Goal: Information Seeking & Learning: Learn about a topic

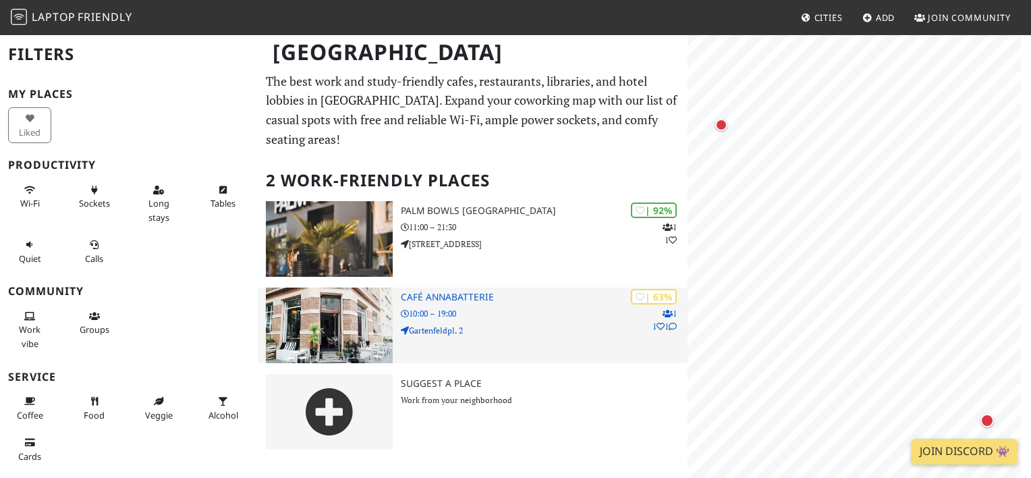
click at [471, 287] on div "| 63% 1 1 1 Café Annabatterie 10:00 – 19:00 Gartenfeldpl. 2" at bounding box center [544, 325] width 286 height 76
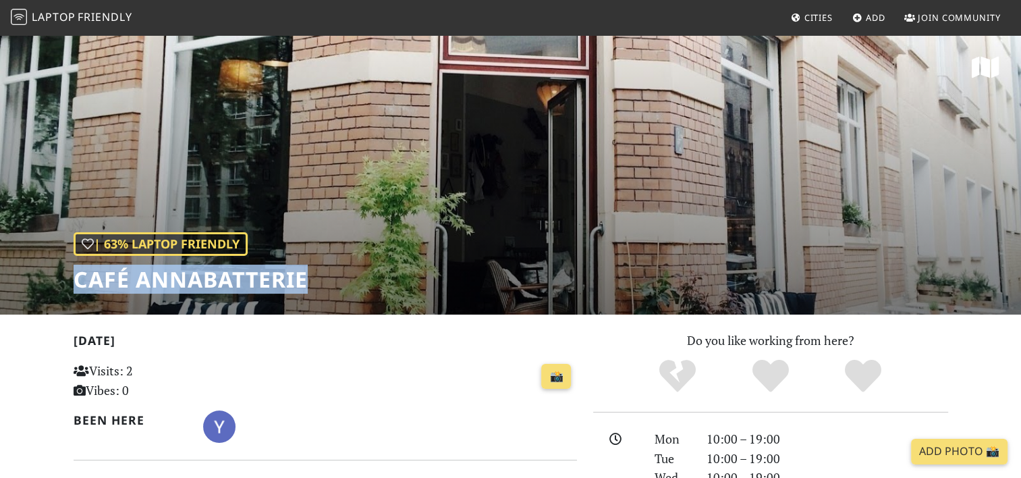
drag, startPoint x: 315, startPoint y: 267, endPoint x: 76, endPoint y: 259, distance: 239.7
click at [76, 259] on div "| 63% Laptop Friendly Café Annabatterie" at bounding box center [510, 174] width 1021 height 281
copy h1 "Café Annabatterie"
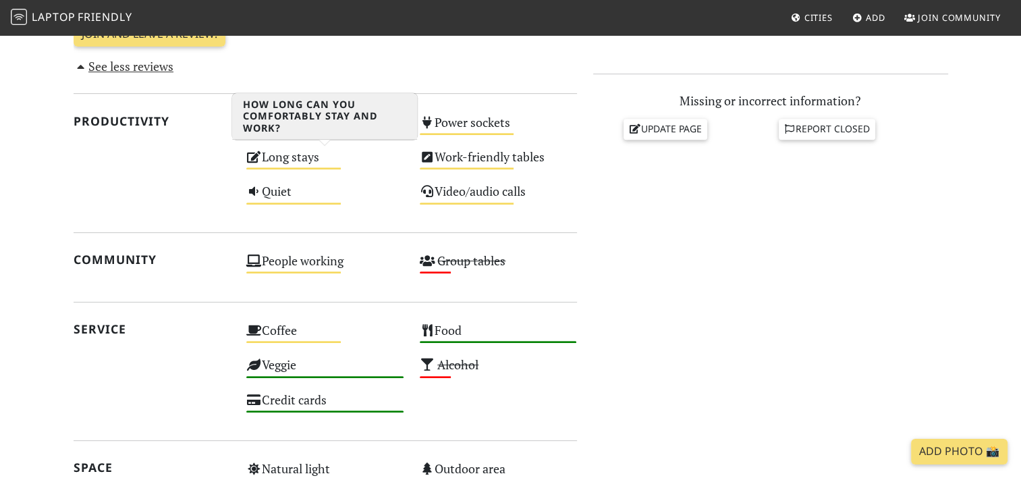
scroll to position [578, 0]
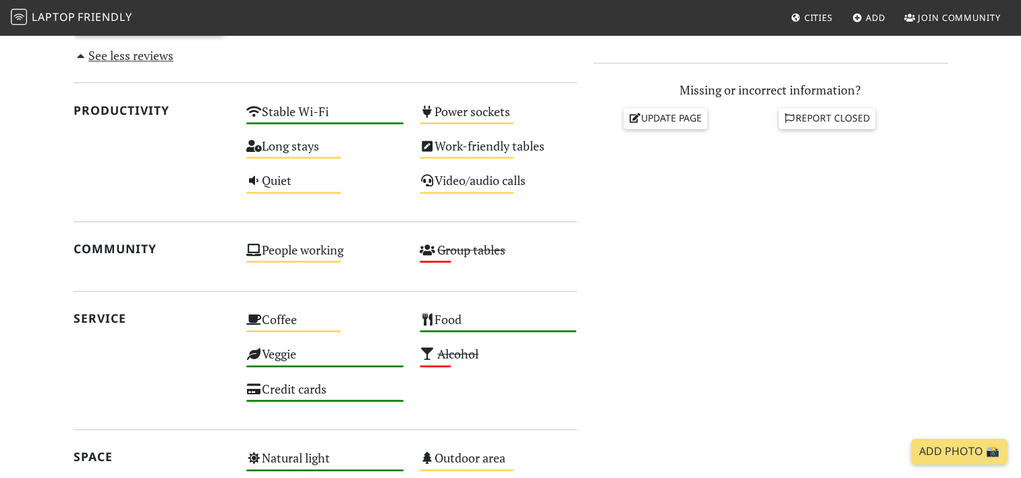
click at [737, 233] on div "Do you like working from here? Mon 10:00 – 19:00 Tue 10:00 – 19:00 Wed 10:00 – …" at bounding box center [770, 187] width 371 height 868
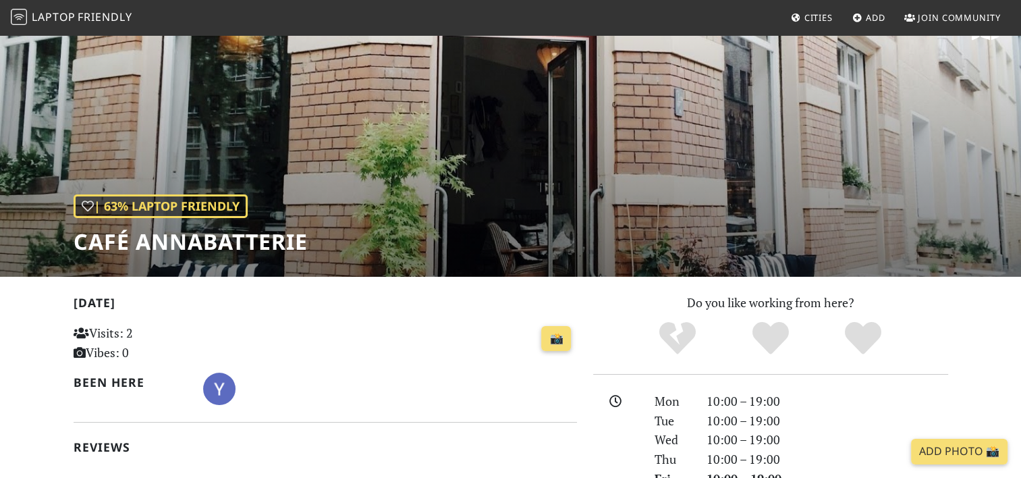
scroll to position [0, 0]
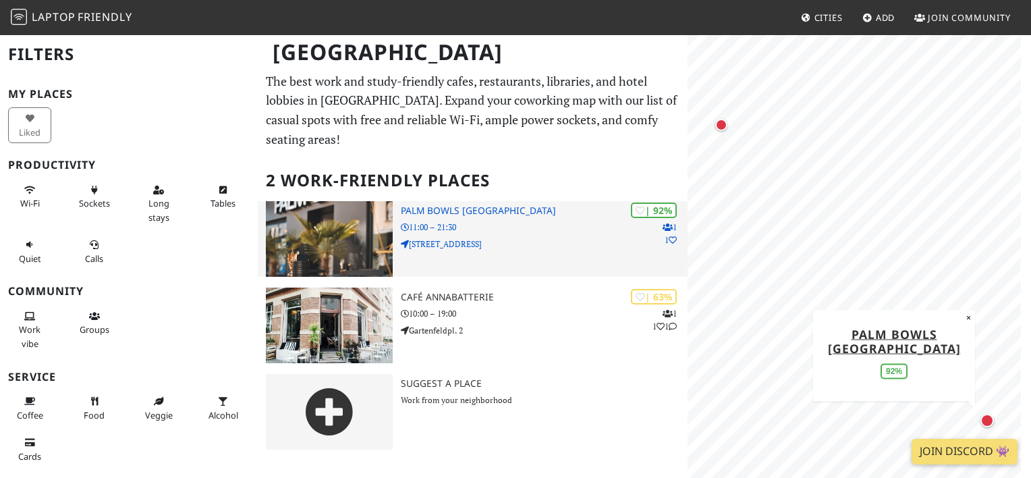
click at [557, 240] on div "| 92% 1 1 Palm Bowls Mainz 11:00 – 21:30 Dominikanerstraße 4" at bounding box center [544, 239] width 286 height 76
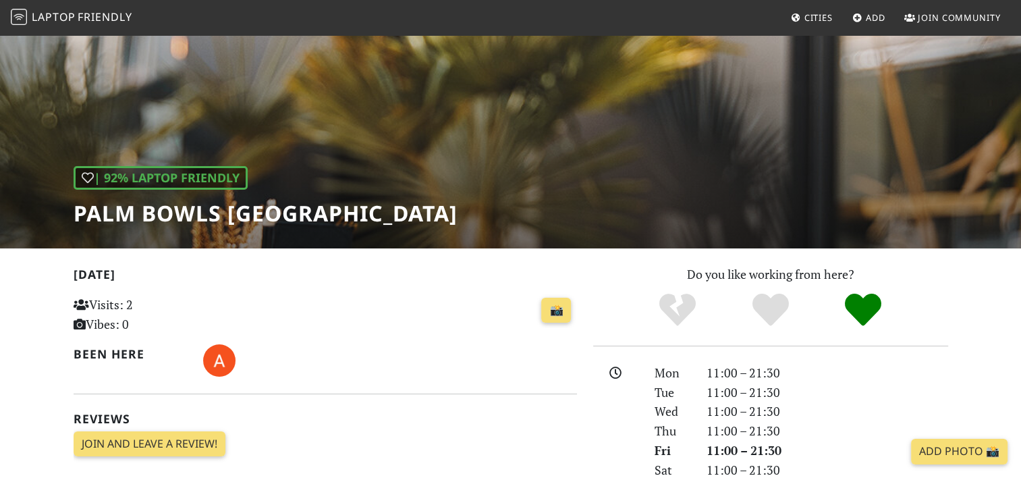
scroll to position [65, 0]
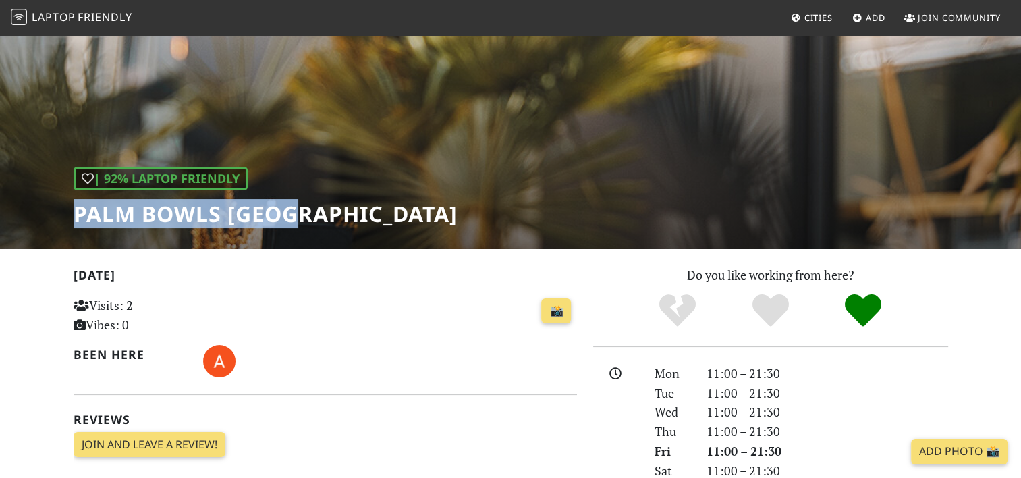
drag, startPoint x: 305, startPoint y: 208, endPoint x: 76, endPoint y: 200, distance: 228.9
click at [76, 200] on div "| 92% Laptop Friendly Palm Bowls Mainz" at bounding box center [510, 108] width 1021 height 281
copy h1 "Palm Bowls [GEOGRAPHIC_DATA]"
